Goal: Information Seeking & Learning: Learn about a topic

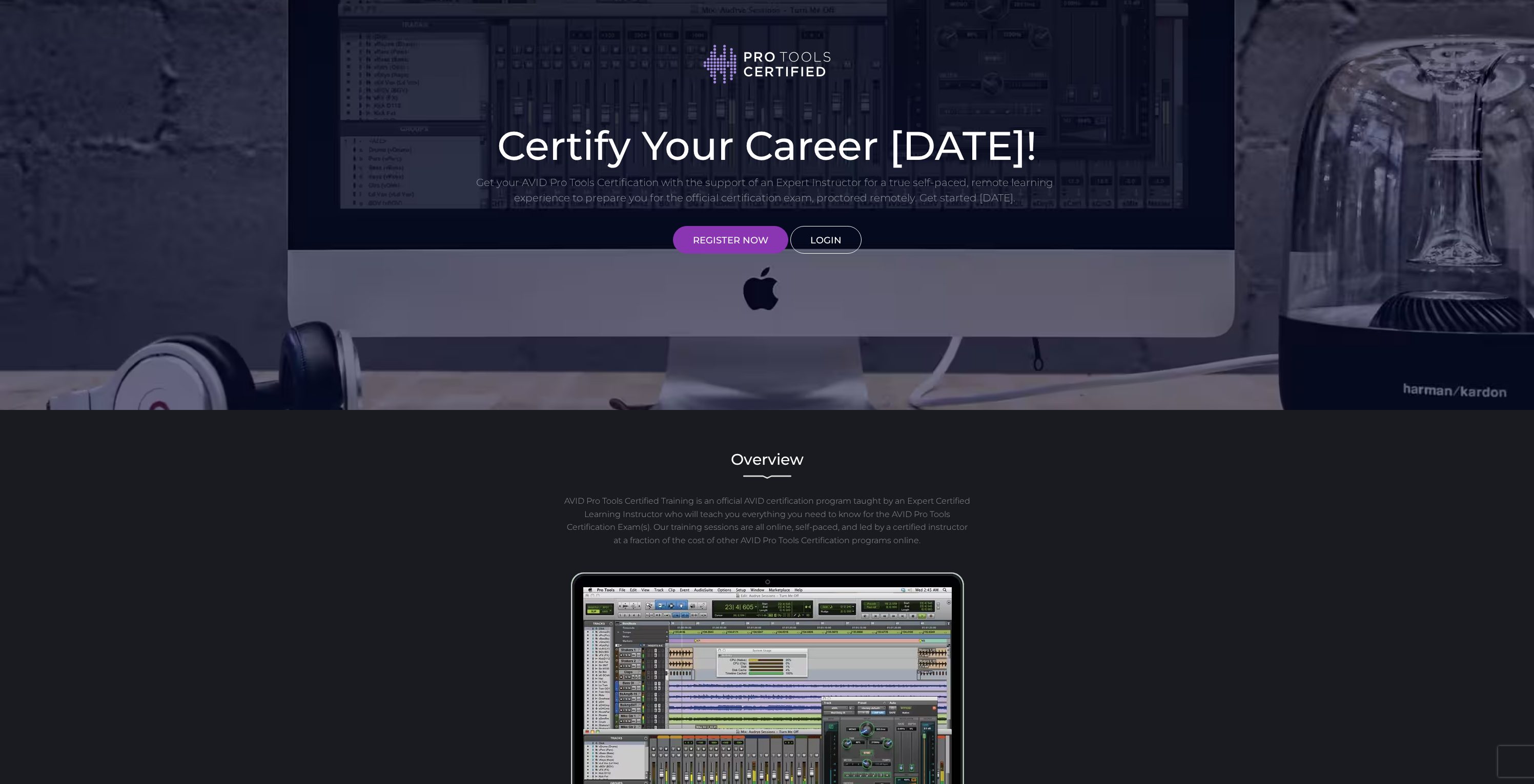
click at [820, 237] on link "LOGIN" at bounding box center [826, 239] width 71 height 27
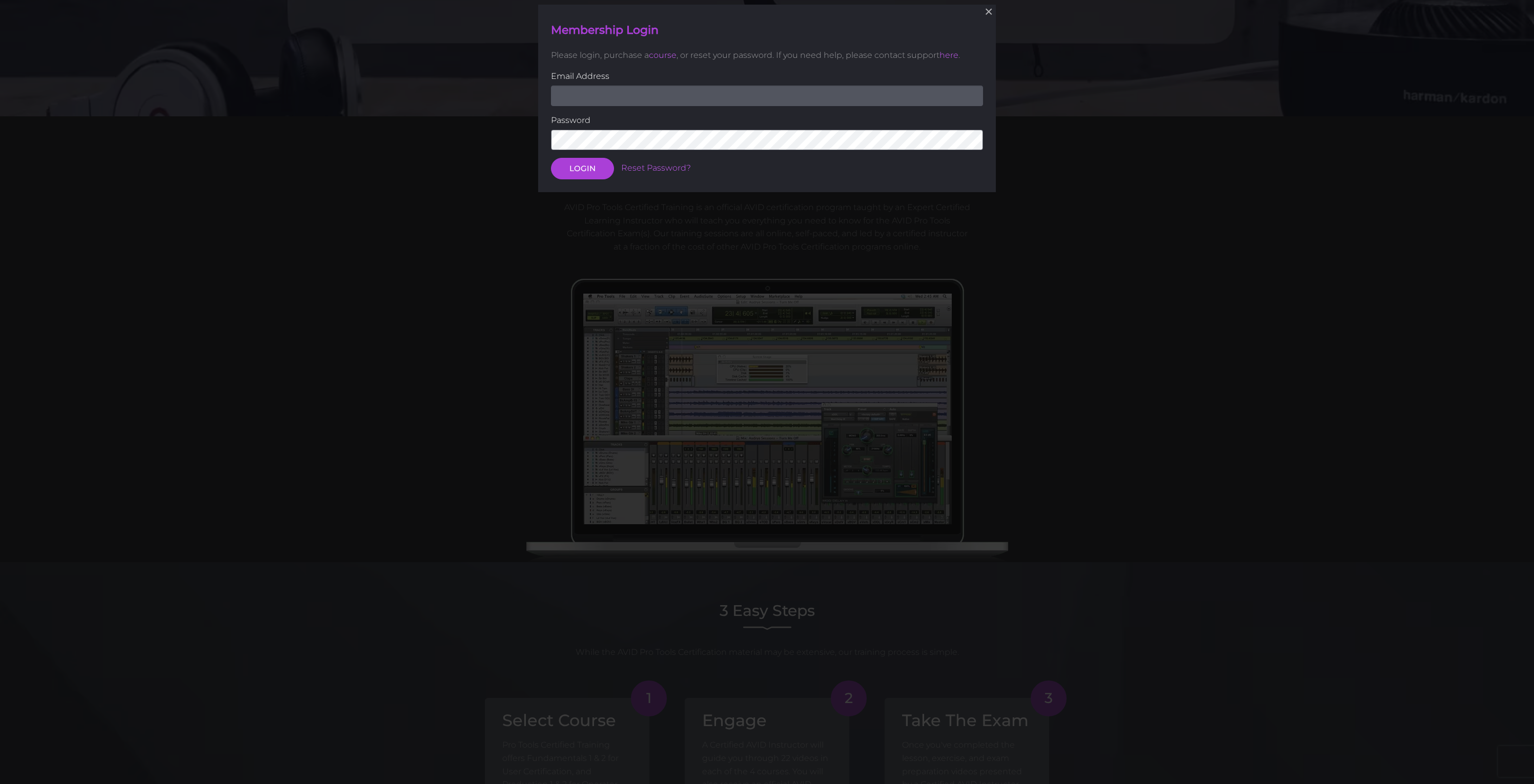
scroll to position [295, 0]
type input "[EMAIL_ADDRESS][DOMAIN_NAME]"
drag, startPoint x: 568, startPoint y: 164, endPoint x: 628, endPoint y: 195, distance: 67.5
click at [570, 165] on button "LOGIN" at bounding box center [582, 167] width 63 height 21
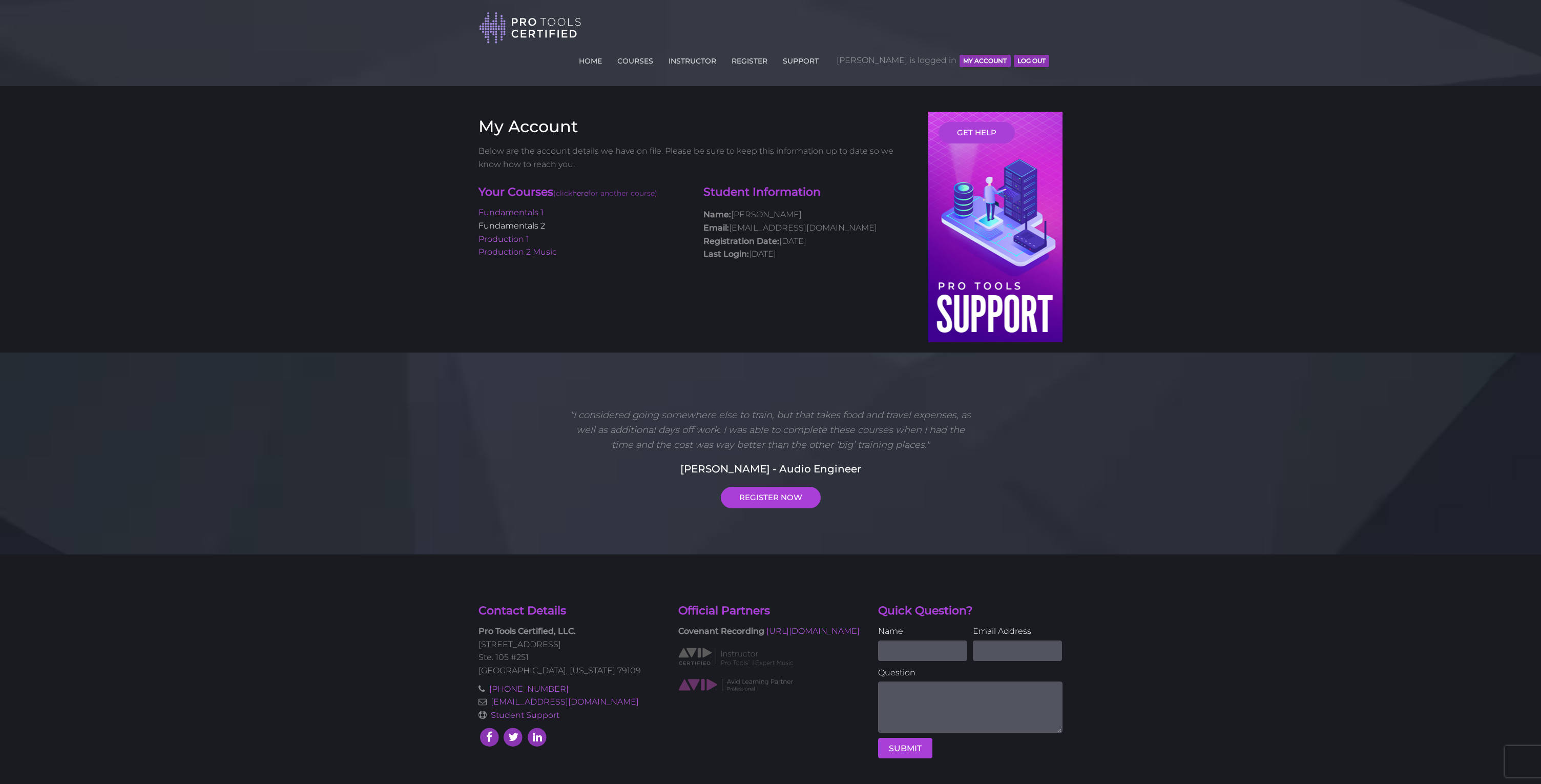
click at [516, 221] on link "Fundamentals 2" at bounding box center [511, 226] width 67 height 10
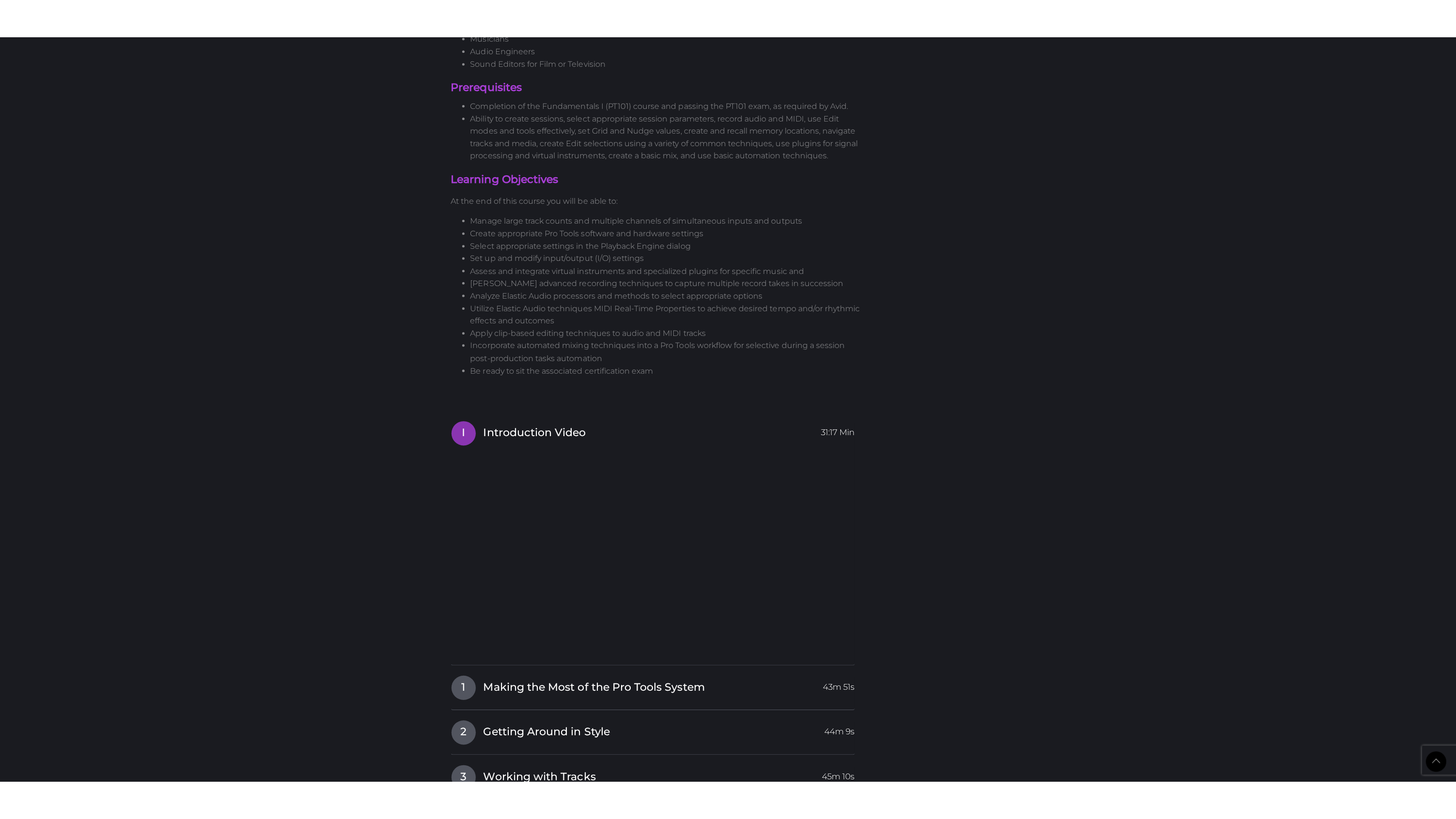
scroll to position [707, 0]
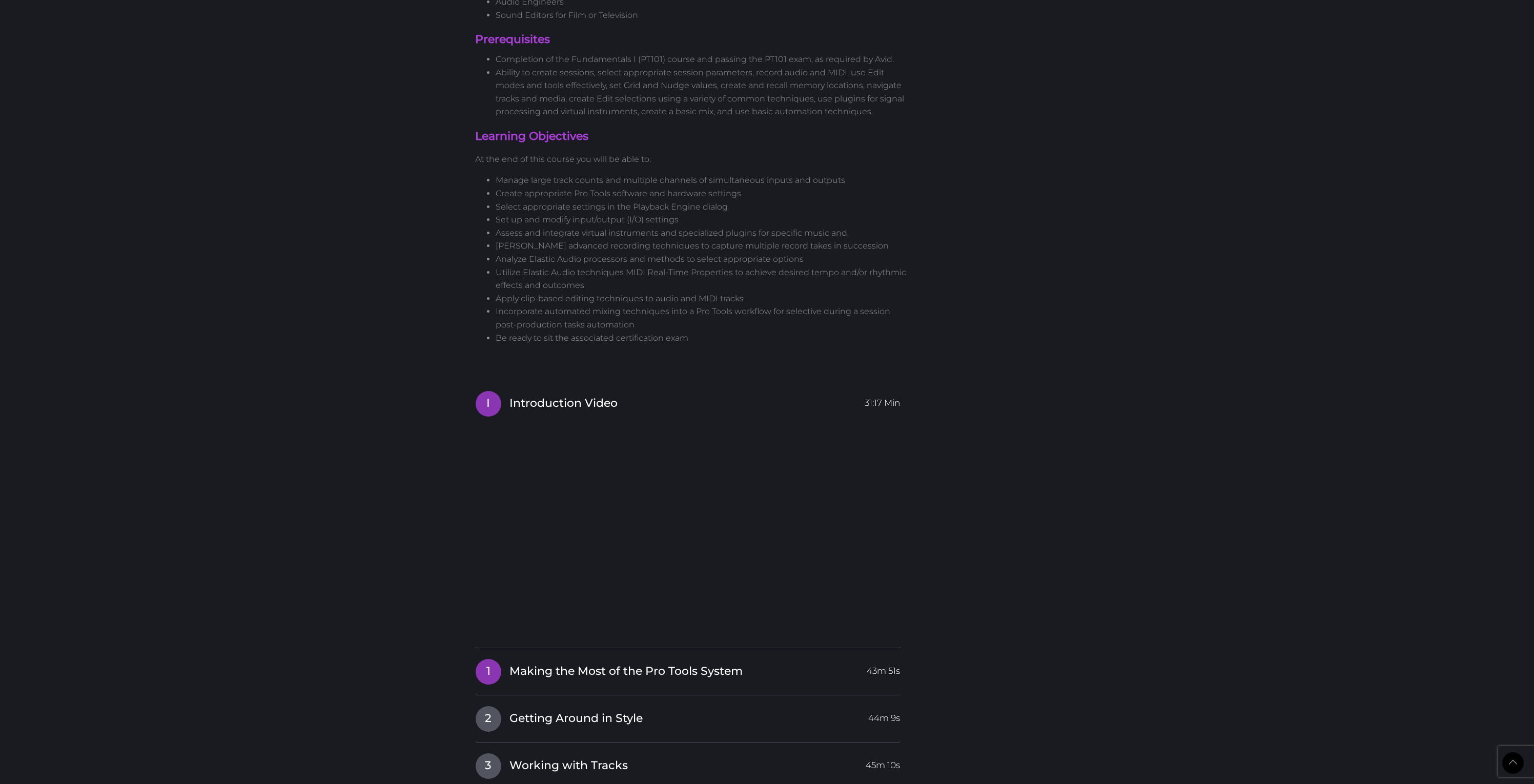
click at [559, 658] on h4 "1 Making the Most of the Pro Tools System 43m 51s" at bounding box center [688, 671] width 426 height 26
click at [590, 663] on span "Making the Most of the Pro Tools System" at bounding box center [626, 671] width 233 height 16
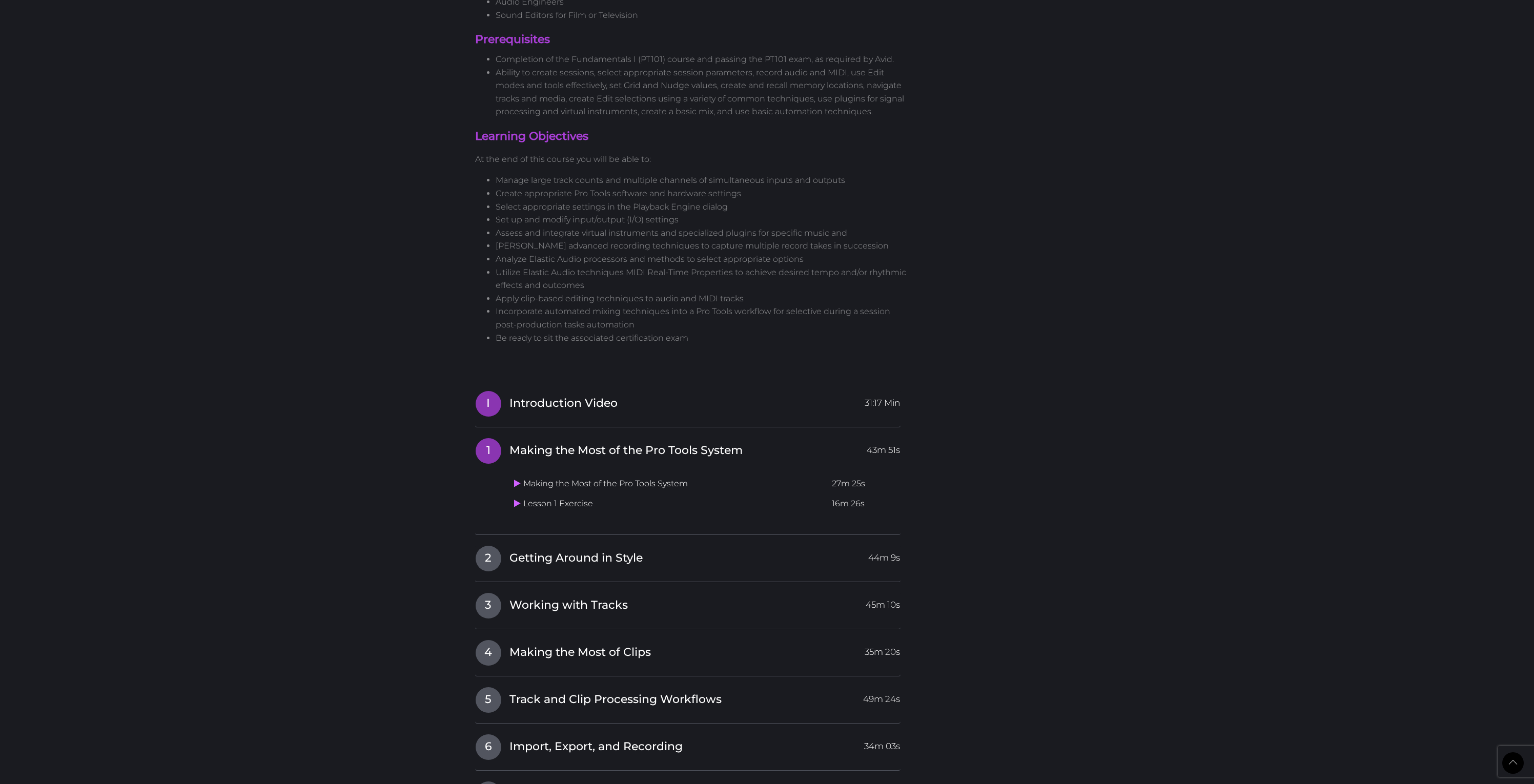
click at [530, 395] on span "Introduction Video" at bounding box center [563, 403] width 108 height 16
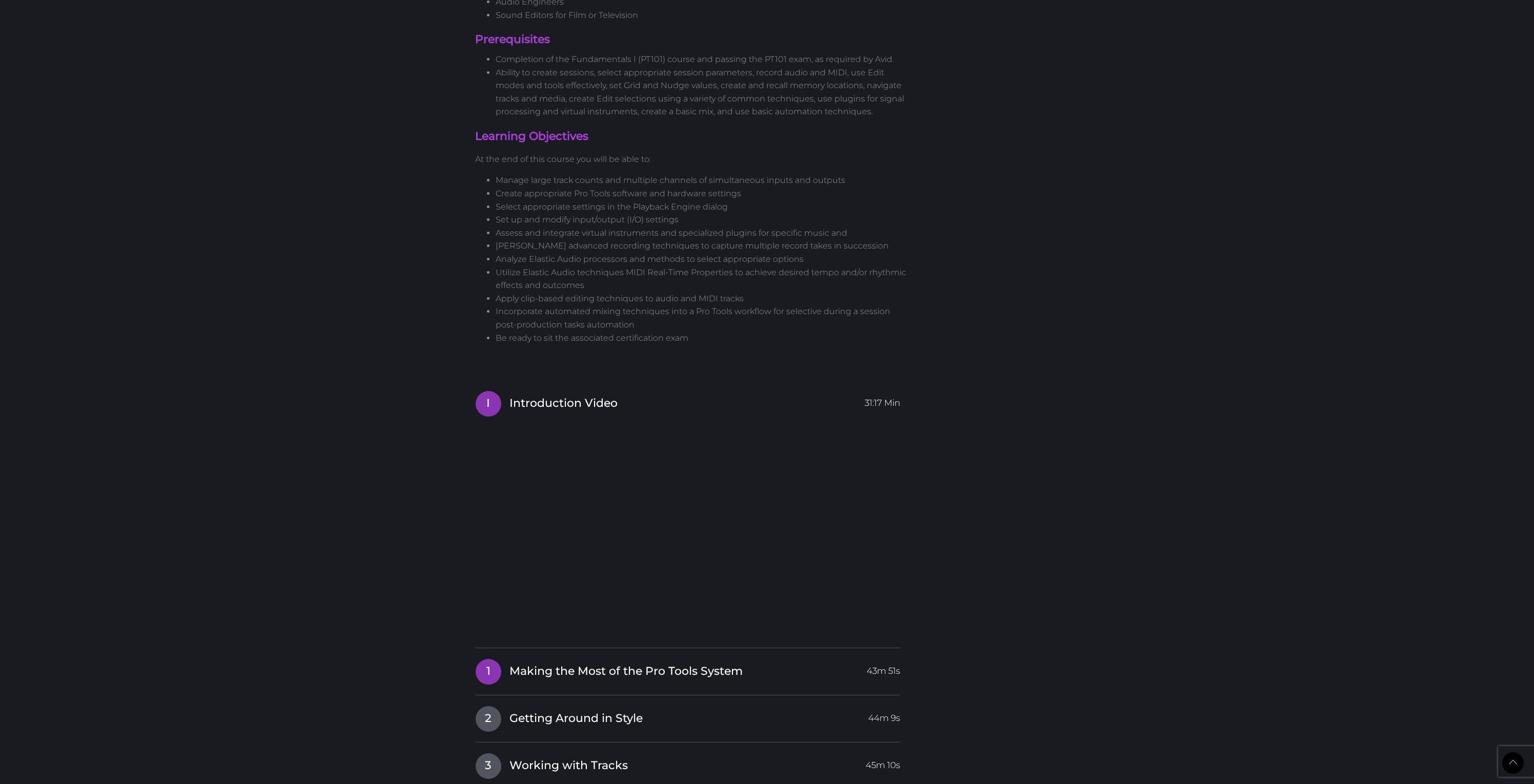
click at [573, 663] on span "Making the Most of the Pro Tools System" at bounding box center [626, 671] width 233 height 16
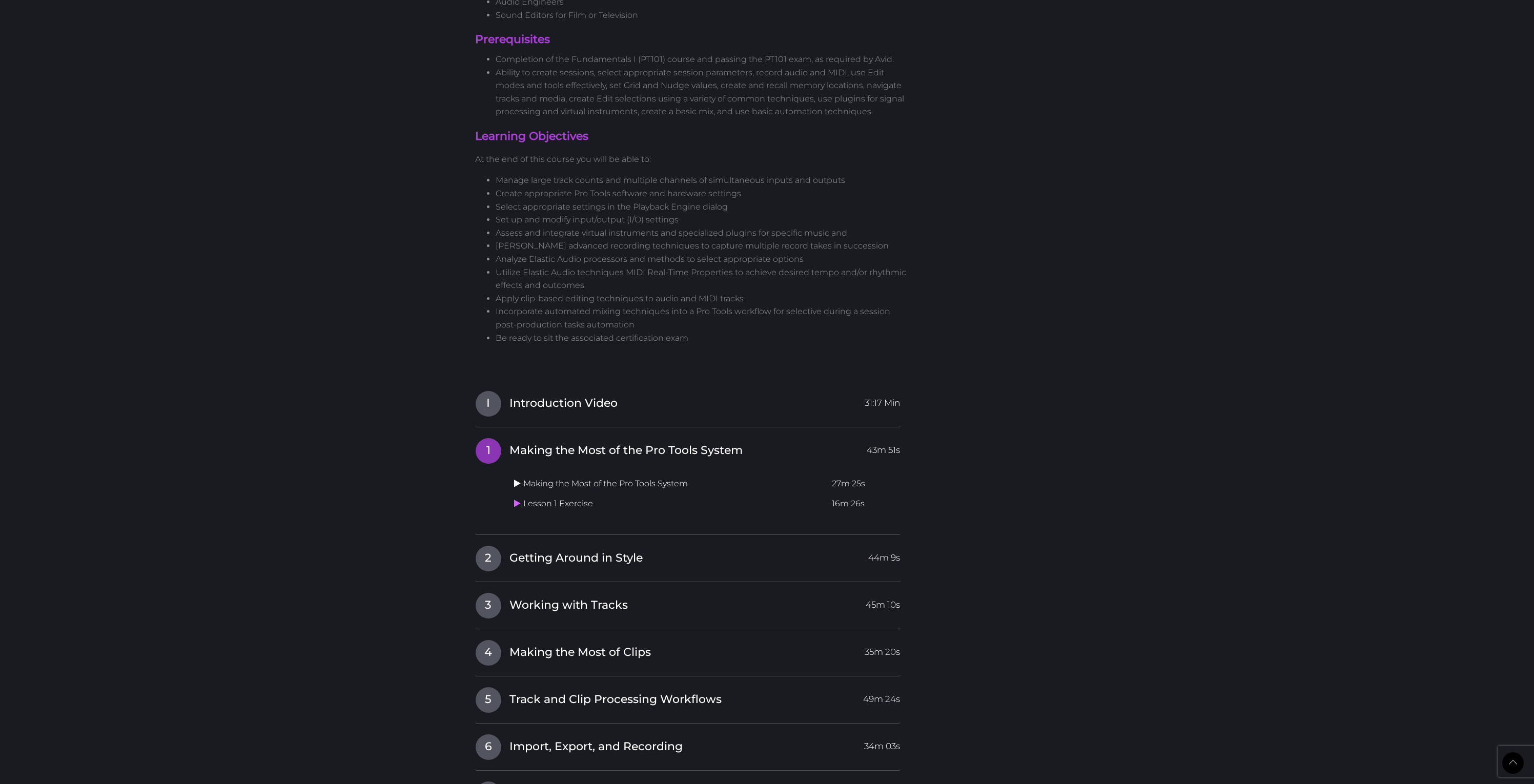
click at [518, 479] on icon at bounding box center [517, 483] width 7 height 8
